Goal: Information Seeking & Learning: Learn about a topic

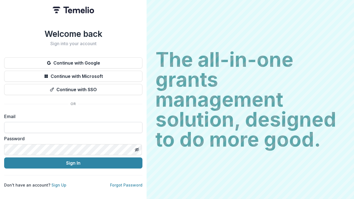
click at [104, 128] on input at bounding box center [73, 127] width 138 height 11
type input "**********"
click at [73, 160] on button "Sign In" at bounding box center [73, 162] width 138 height 11
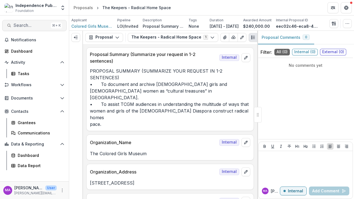
click at [20, 29] on button "Search... ⌘ + K" at bounding box center [34, 25] width 64 height 11
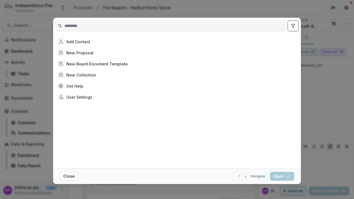
click at [254, 156] on div "Add Contact New Proposal New Board Document Template New Collection Get Help Us…" at bounding box center [175, 101] width 241 height 130
click at [341, 124] on div "Add Contact New Proposal New Board Document Template New Collection Get Help Us…" at bounding box center [177, 99] width 354 height 199
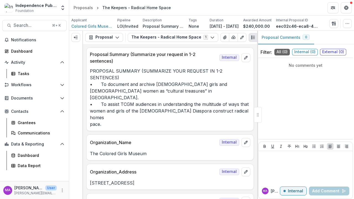
click at [37, 35] on div "Search... ⌘ + K Notifications Dashboard Activity Tasks Workflows Nominations Pr…" at bounding box center [34, 106] width 69 height 183
click at [37, 38] on span "Notifications" at bounding box center [37, 40] width 53 height 5
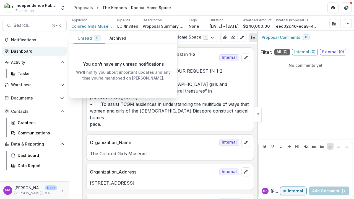
click at [35, 49] on div "Dashboard" at bounding box center [36, 51] width 51 height 6
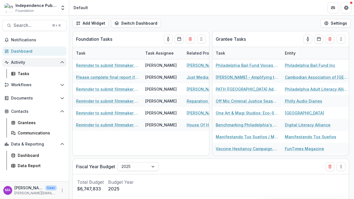
click at [60, 64] on icon "Open Activity" at bounding box center [62, 62] width 4 height 4
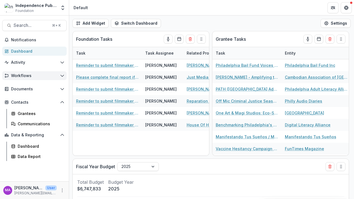
click at [63, 76] on icon "Open Workflows" at bounding box center [62, 75] width 4 height 4
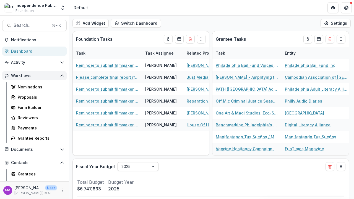
click at [63, 76] on button "Workflows" at bounding box center [34, 75] width 64 height 9
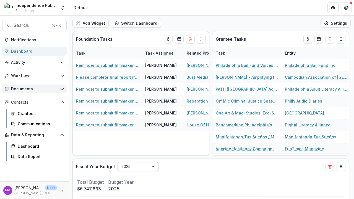
click at [62, 89] on icon "Open Documents" at bounding box center [62, 89] width 4 height 4
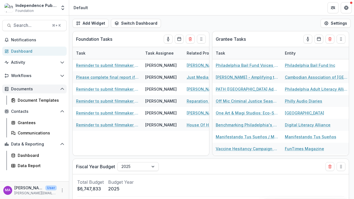
click at [62, 89] on icon "Open Documents" at bounding box center [62, 89] width 4 height 4
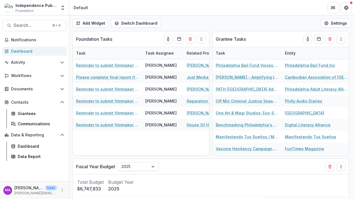
click at [22, 4] on div "Independence Public Media Foundation" at bounding box center [35, 5] width 41 height 6
click at [17, 39] on span "Notifications" at bounding box center [37, 40] width 53 height 5
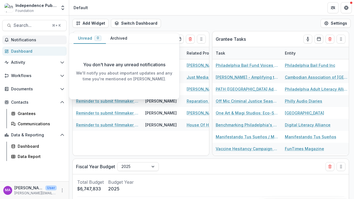
click at [23, 45] on div "Notifications Unread 0 Archived You don't have any unread notifications We'll n…" at bounding box center [34, 108] width 69 height 146
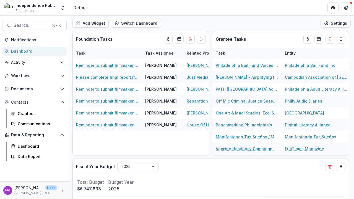
click at [30, 4] on div "Independence Public Media Foundation" at bounding box center [35, 5] width 41 height 6
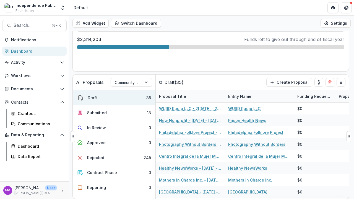
scroll to position [211, 0]
click at [113, 100] on button "Draft 35" at bounding box center [114, 97] width 83 height 15
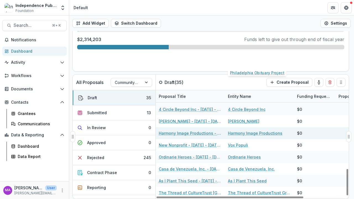
scroll to position [320, 0]
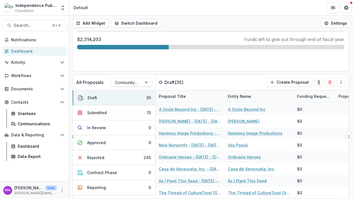
click at [138, 83] on div "Community Voices" at bounding box center [126, 82] width 31 height 8
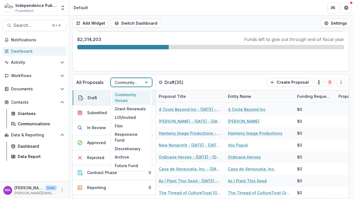
click at [137, 95] on div "Community Voices" at bounding box center [131, 97] width 39 height 14
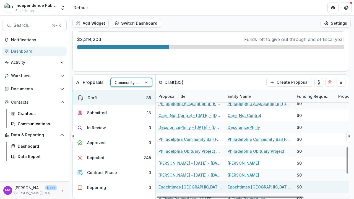
scroll to position [230, 0]
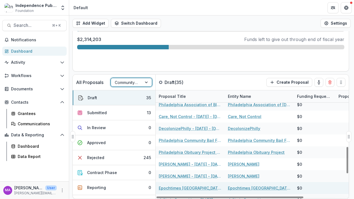
click at [186, 186] on link "Epochtimes Philadelphia - 2025 - 2025 Community Voices Application" at bounding box center [190, 188] width 63 height 6
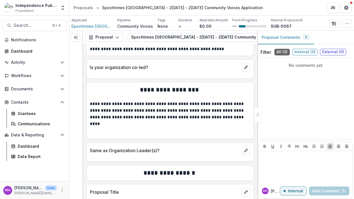
scroll to position [2109, 0]
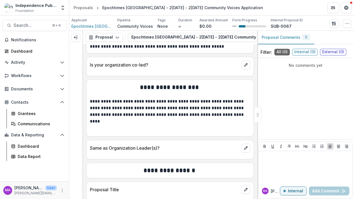
click at [142, 98] on p "**********" at bounding box center [169, 108] width 159 height 20
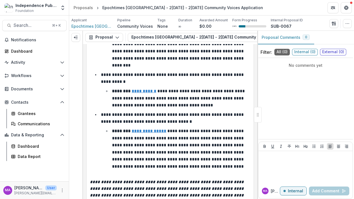
scroll to position [177, 0]
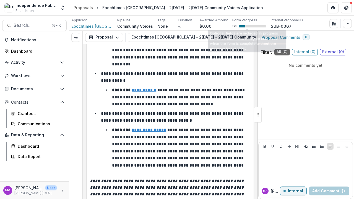
click at [248, 23] on div "Form Progress 24 %" at bounding box center [249, 23] width 34 height 11
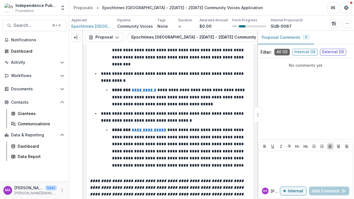
click at [243, 20] on p "Form Progress" at bounding box center [244, 20] width 25 height 5
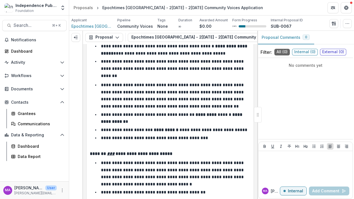
scroll to position [398, 0]
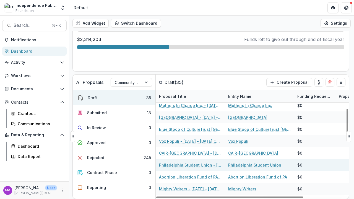
scroll to position [73, 0]
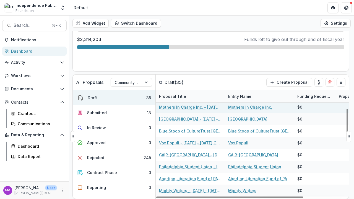
click at [187, 108] on link "Mothers In Charge Inc. - 2025 - 2025 Community Voices Application" at bounding box center [190, 107] width 63 height 6
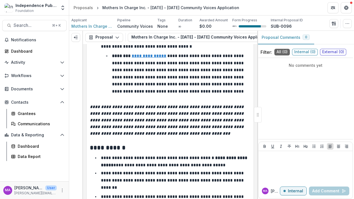
scroll to position [254, 0]
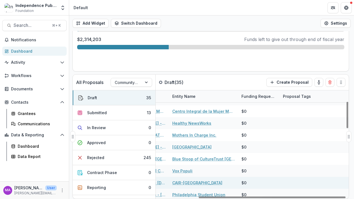
scroll to position [45, 0]
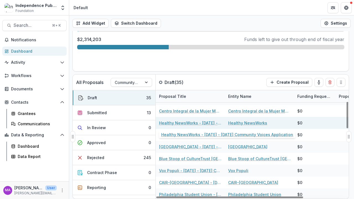
click at [197, 124] on link "Healthy NewsWorks - 2025 - 2025 Community Voices Application" at bounding box center [190, 123] width 63 height 6
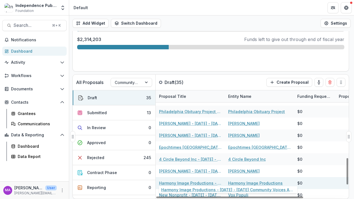
scroll to position [269, 0]
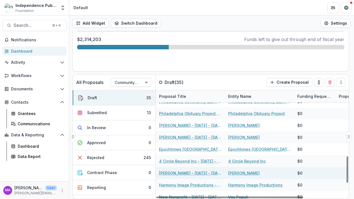
click at [192, 173] on link "Marcus D Clarke - 2025 - 2025 Community Voices Application" at bounding box center [190, 173] width 63 height 6
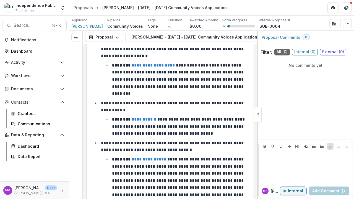
scroll to position [148, 0]
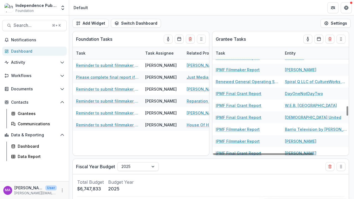
scroll to position [0, 0]
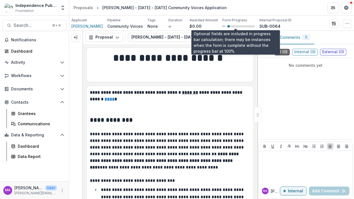
click at [232, 25] on div "8 %" at bounding box center [238, 26] width 33 height 4
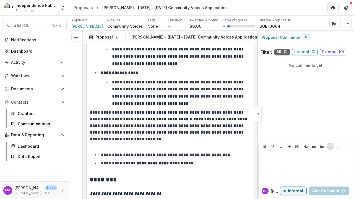
scroll to position [867, 0]
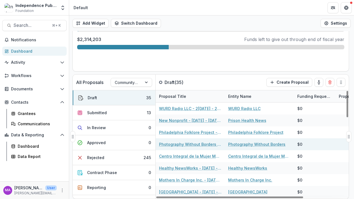
click at [209, 145] on link "Photography Without Borders - 2025 - 2025 Community Voices Application" at bounding box center [190, 144] width 63 height 6
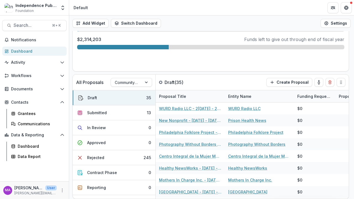
scroll to position [211, 0]
click at [121, 114] on button "Submitted 13" at bounding box center [114, 112] width 83 height 15
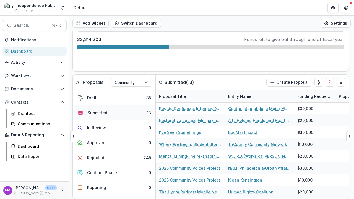
click at [121, 114] on button "Submitted 13" at bounding box center [114, 112] width 83 height 15
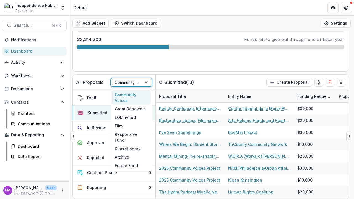
click at [147, 83] on div at bounding box center [147, 82] width 10 height 8
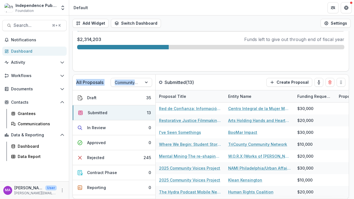
click at [205, 74] on div "Add Widget Switch Dashboard Default New Dashboard Settings All Proposals Commun…" at bounding box center [211, 106] width 285 height 183
click at [124, 163] on button "Rejected 245" at bounding box center [114, 157] width 83 height 15
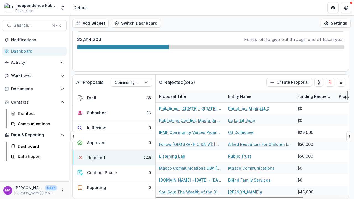
click at [137, 82] on div "Community Voices" at bounding box center [126, 82] width 23 height 6
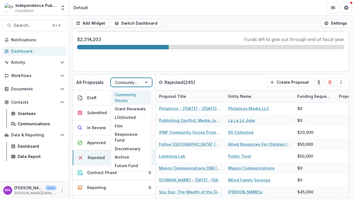
click at [136, 97] on div "Community Voices" at bounding box center [131, 97] width 39 height 14
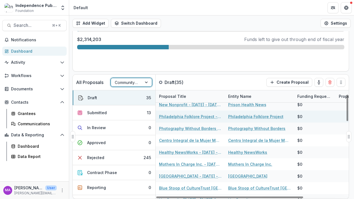
scroll to position [16, 0]
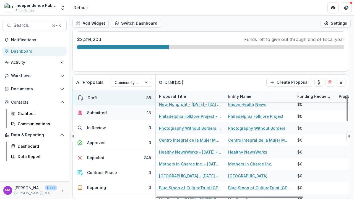
click at [112, 115] on button "Submitted 13" at bounding box center [114, 112] width 83 height 15
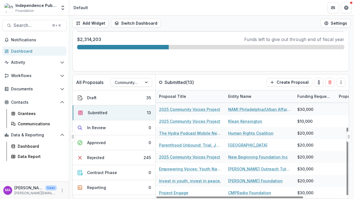
scroll to position [59, 0]
click at [118, 159] on button "Rejected 245" at bounding box center [114, 157] width 83 height 15
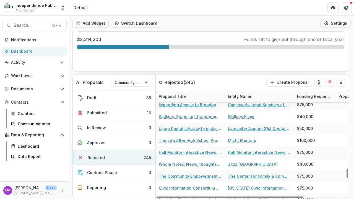
scroll to position [2318, 0]
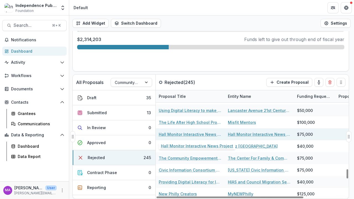
click at [202, 136] on link "Hall Monitor Interactive News Project" at bounding box center [190, 134] width 63 height 6
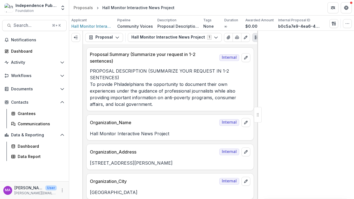
click at [126, 27] on p "Community Voices" at bounding box center [135, 26] width 36 height 6
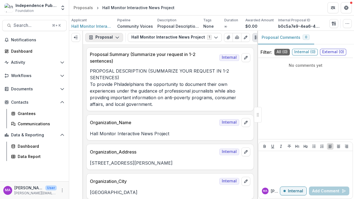
click at [102, 40] on button "Proposal" at bounding box center [104, 37] width 38 height 9
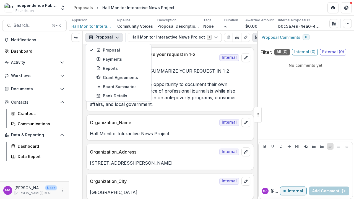
click at [102, 40] on button "Proposal" at bounding box center [104, 37] width 38 height 9
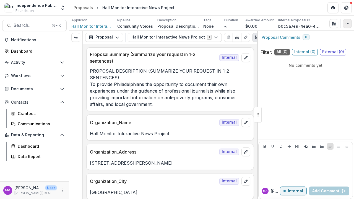
click at [348, 25] on icon "button" at bounding box center [347, 23] width 4 height 4
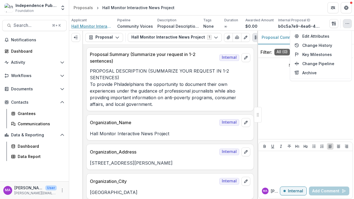
click at [100, 24] on span "Hall Monitor Interactive News Project" at bounding box center [91, 26] width 41 height 6
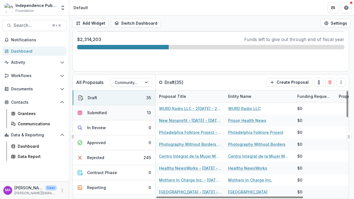
scroll to position [211, 0]
click at [110, 112] on button "Submitted 13" at bounding box center [114, 112] width 83 height 15
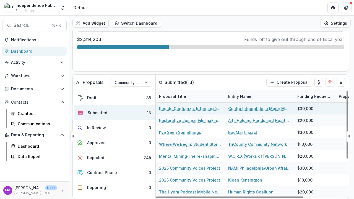
click at [186, 108] on link "Red de Confianza: Información, Cuidados y Movimiento Comunitario" at bounding box center [190, 108] width 63 height 6
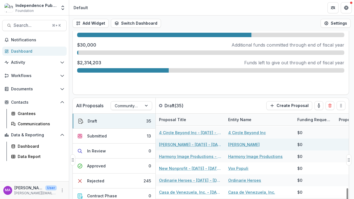
scroll to position [207, 0]
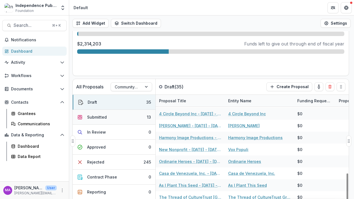
click at [118, 122] on button "Submitted 13" at bounding box center [114, 117] width 83 height 15
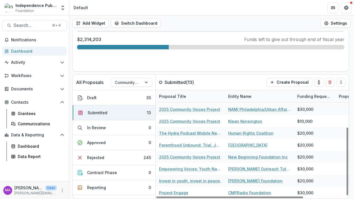
scroll to position [211, 0]
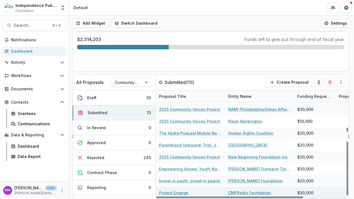
click at [175, 192] on link "Project Engage" at bounding box center [173, 192] width 29 height 6
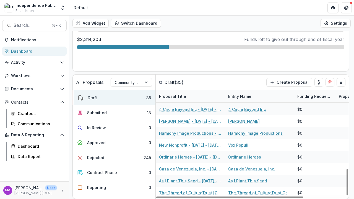
scroll to position [320, 0]
